Goal: Task Accomplishment & Management: Manage account settings

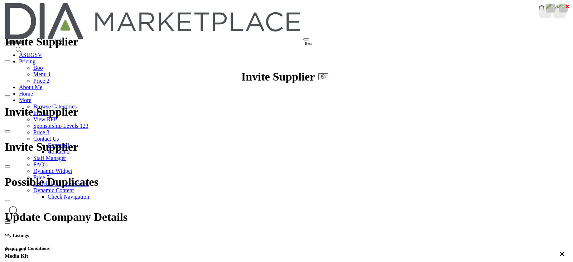
scroll to position [179, 0]
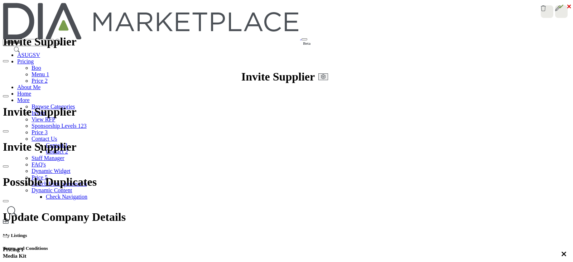
scroll to position [136, 0]
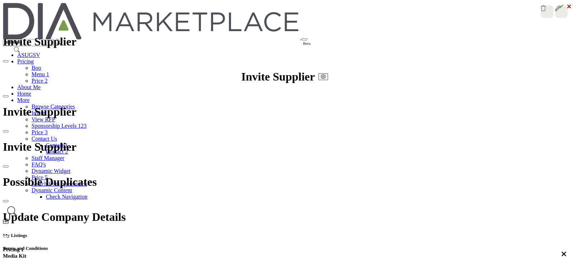
click at [0, 0] on div at bounding box center [0, 0] width 0 height 0
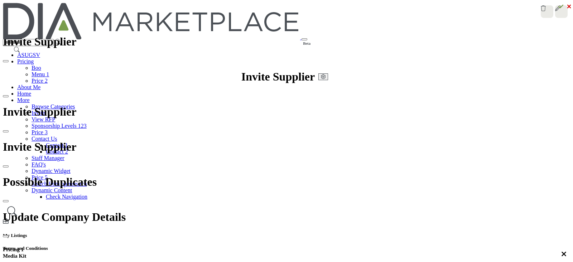
scroll to position [0, 0]
